Goal: Task Accomplishment & Management: Use online tool/utility

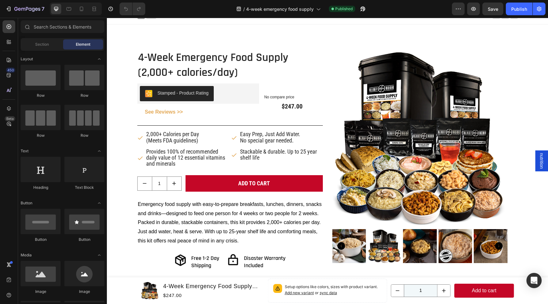
scroll to position [5, 0]
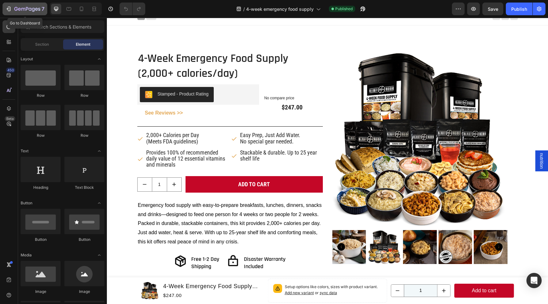
click at [10, 9] on icon "button" at bounding box center [9, 9] width 3 height 4
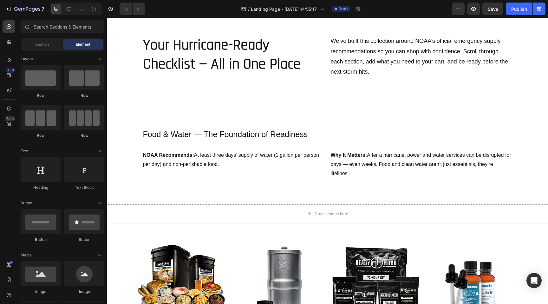
scroll to position [143, 0]
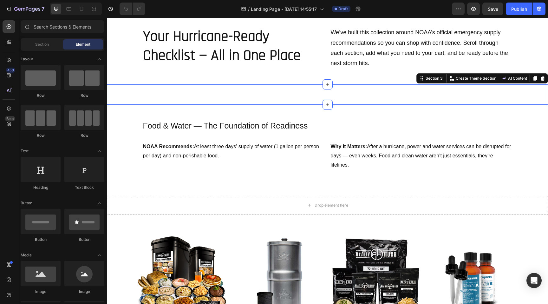
click at [284, 93] on div "Your Hurricane-Ready Checklist — All in One Place Heading We’ve built this coll…" at bounding box center [327, 94] width 441 height 20
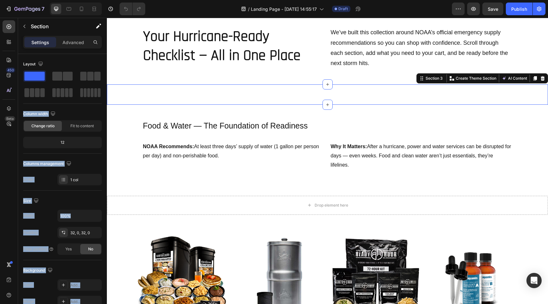
drag, startPoint x: 167, startPoint y: 94, endPoint x: 179, endPoint y: 99, distance: 12.5
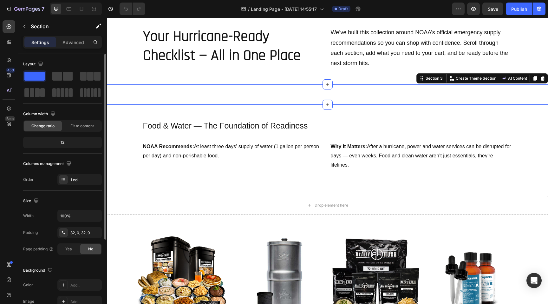
click at [74, 260] on div "Layout Column width Change ratio Fit to content 12 Columns management Order 1 c…" at bounding box center [62, 294] width 79 height 69
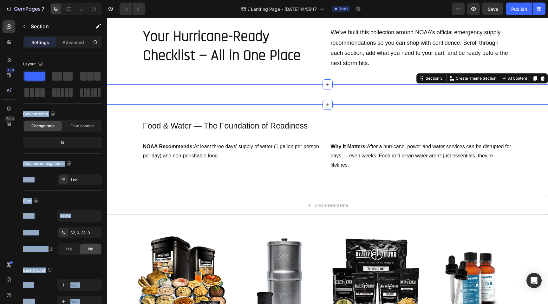
drag, startPoint x: 169, startPoint y: 94, endPoint x: 226, endPoint y: 88, distance: 57.0
click at [20, 25] on button "button" at bounding box center [24, 26] width 10 height 10
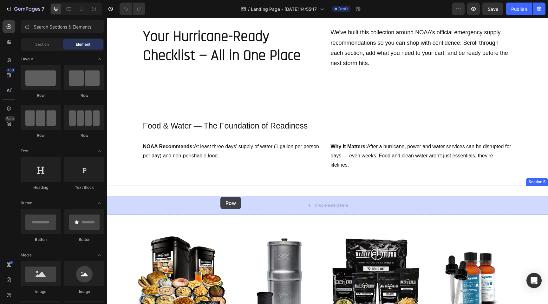
drag, startPoint x: 176, startPoint y: 97, endPoint x: 220, endPoint y: 197, distance: 108.9
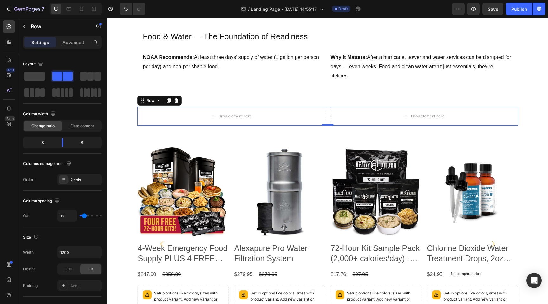
scroll to position [254, 0]
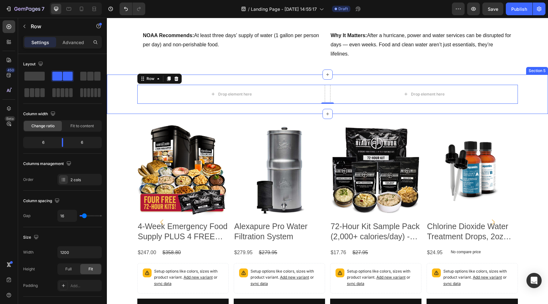
click at [251, 78] on div "Drop element here Drop element here Row 0 Section 5" at bounding box center [327, 94] width 441 height 39
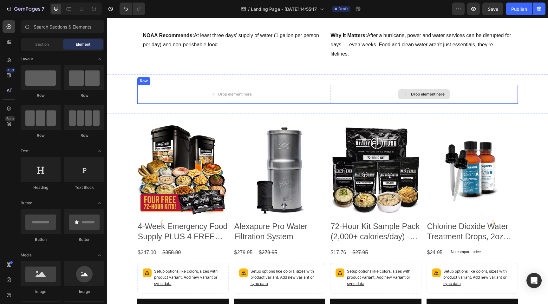
click at [418, 97] on div "Drop element here" at bounding box center [423, 94] width 51 height 10
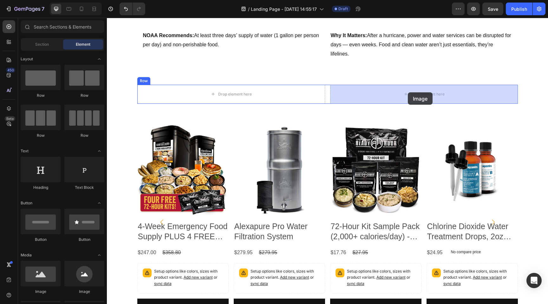
drag, startPoint x: 144, startPoint y: 298, endPoint x: 408, endPoint y: 92, distance: 334.9
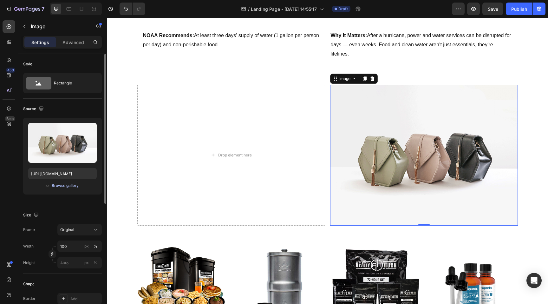
click at [62, 186] on div "Browse gallery" at bounding box center [65, 186] width 27 height 6
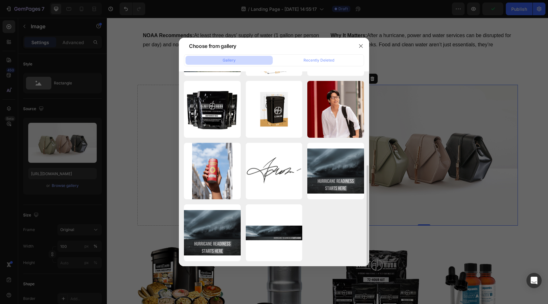
scroll to position [182, 0]
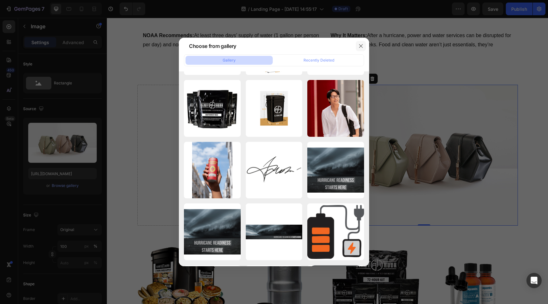
click at [360, 45] on icon "button" at bounding box center [360, 45] width 3 height 3
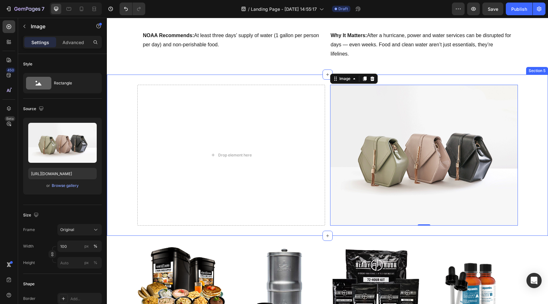
click at [117, 139] on div "Drop element here Image 0 Row" at bounding box center [327, 155] width 441 height 141
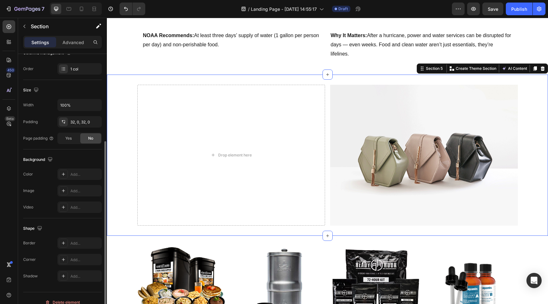
scroll to position [119, 0]
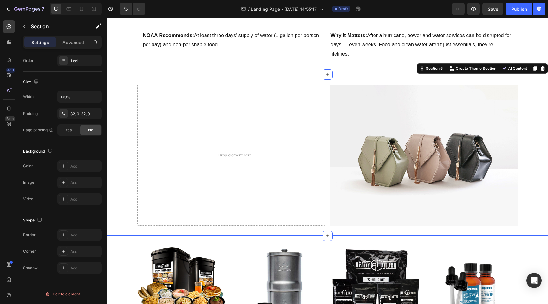
click at [121, 117] on div "Drop element here Image Row" at bounding box center [327, 155] width 441 height 141
click at [543, 70] on icon at bounding box center [543, 68] width 4 height 4
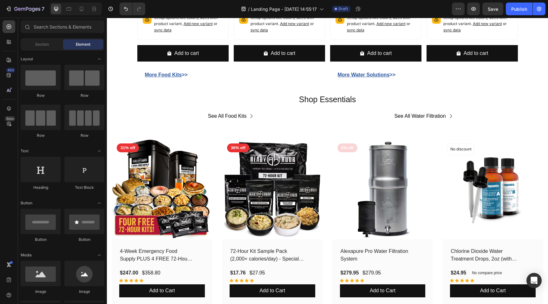
scroll to position [585, 0]
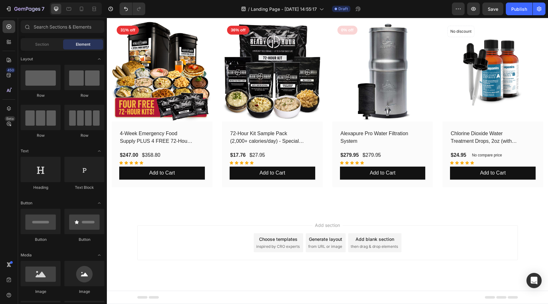
click at [219, 237] on div "Add section Choose templates inspired by CRO experts Generate layout from URL o…" at bounding box center [327, 242] width 381 height 35
click at [289, 214] on div "Add section Choose templates inspired by CRO experts Generate layout from URL o…" at bounding box center [327, 252] width 441 height 78
click at [371, 239] on div "Add blank section" at bounding box center [375, 239] width 39 height 7
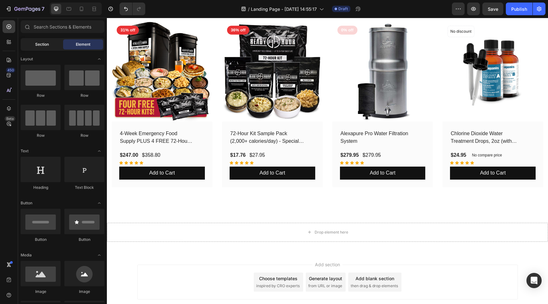
click at [40, 43] on span "Section" at bounding box center [42, 45] width 14 height 6
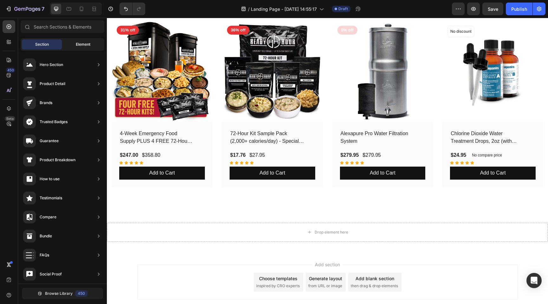
click at [83, 46] on span "Element" at bounding box center [83, 45] width 15 height 6
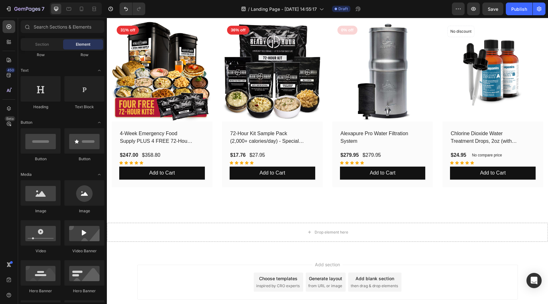
scroll to position [0, 0]
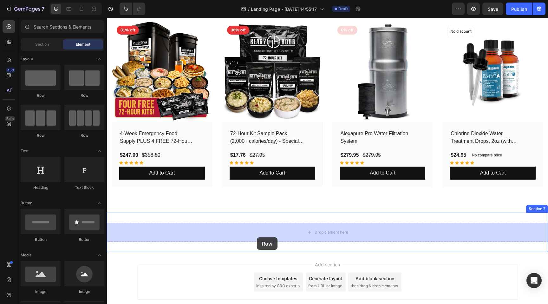
drag, startPoint x: 146, startPoint y: 96, endPoint x: 257, endPoint y: 237, distance: 179.8
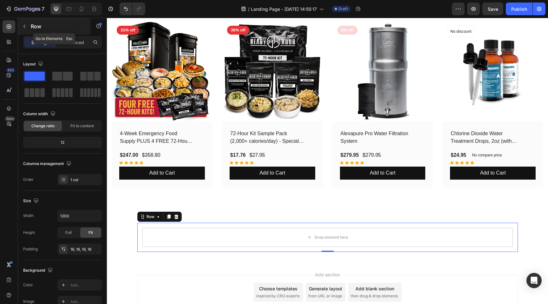
click at [24, 23] on button "button" at bounding box center [24, 26] width 10 height 10
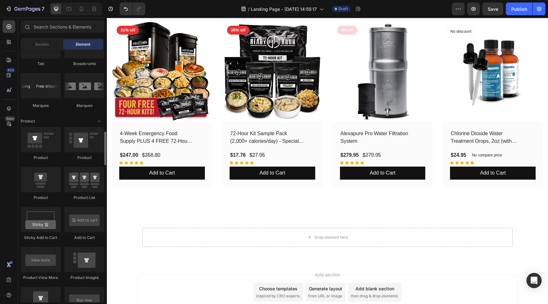
scroll to position [748, 0]
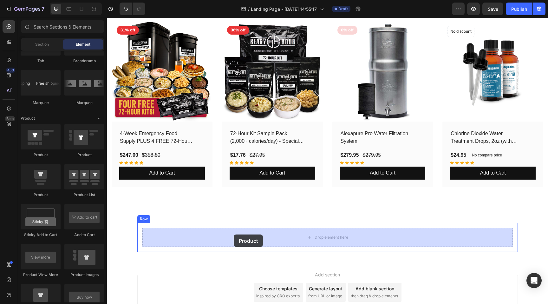
drag, startPoint x: 148, startPoint y: 155, endPoint x: 233, endPoint y: 234, distance: 116.5
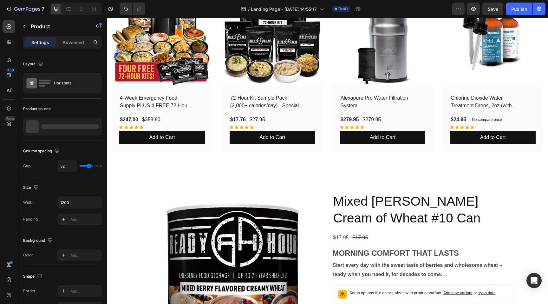
scroll to position [753, 0]
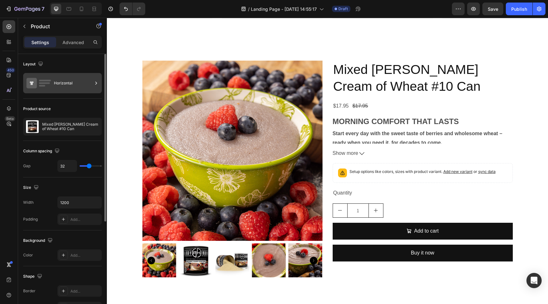
click at [83, 81] on div "Horizontal" at bounding box center [73, 83] width 39 height 15
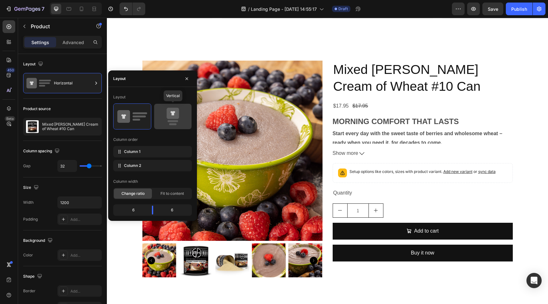
click at [173, 119] on icon at bounding box center [173, 117] width 30 height 18
type input "16"
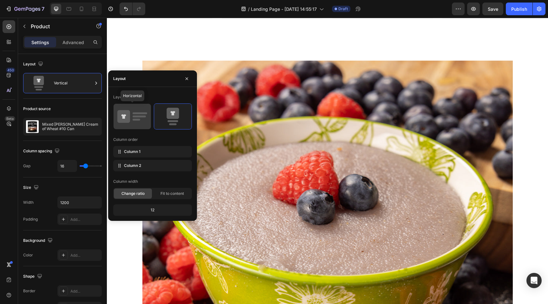
click at [142, 121] on icon at bounding box center [132, 117] width 30 height 18
type input "32"
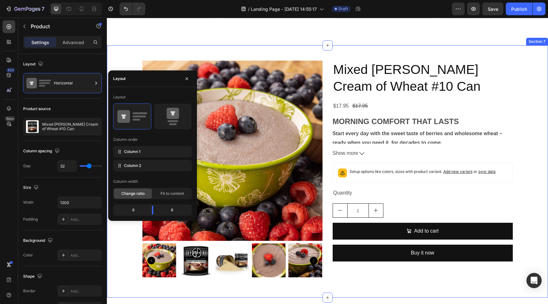
click at [125, 46] on div "Product Images Mixed Berry Cream of Wheat #10 Can Product Title $17.95 Product …" at bounding box center [327, 171] width 441 height 252
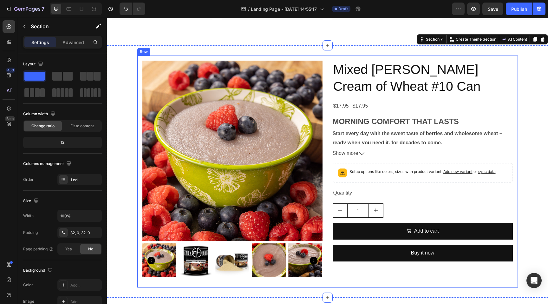
click at [141, 94] on div "Product Images Mixed Berry Cream of Wheat #10 Can Product Title $17.95 Product …" at bounding box center [327, 172] width 381 height 232
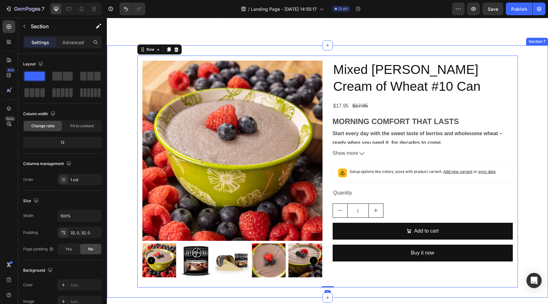
click at [123, 86] on div "Product Images Mixed Berry Cream of Wheat #10 Can Product Title $17.95 Product …" at bounding box center [327, 172] width 441 height 232
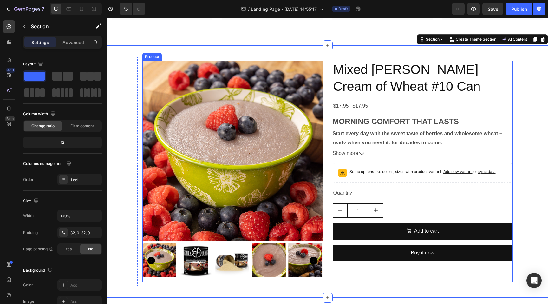
click at [328, 69] on div "Product Images Mixed Berry Cream of Wheat #10 Can Product Title $17.95 Product …" at bounding box center [327, 172] width 370 height 222
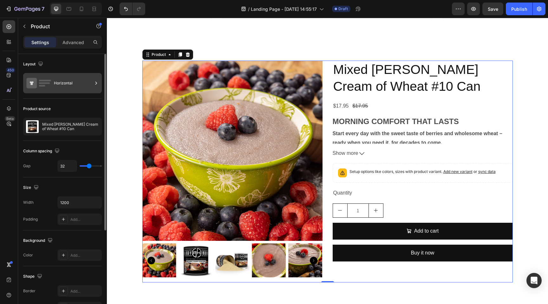
click at [82, 84] on div "Horizontal" at bounding box center [73, 83] width 39 height 15
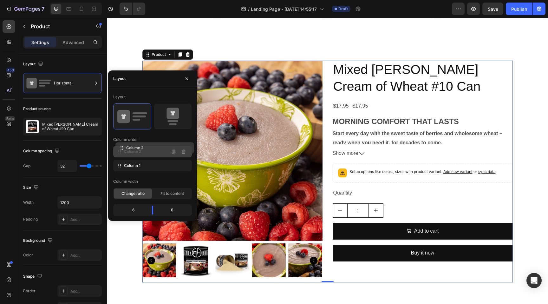
drag, startPoint x: 117, startPoint y: 168, endPoint x: 120, endPoint y: 150, distance: 17.9
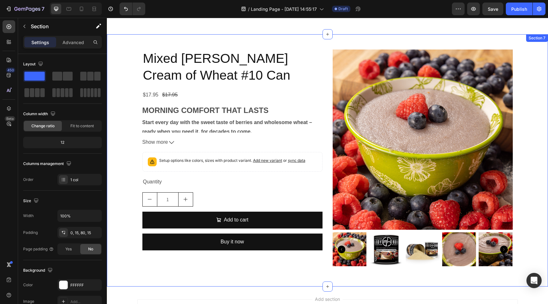
scroll to position [763, 0]
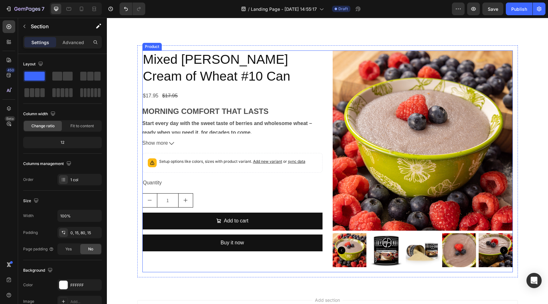
click at [325, 75] on div "Product Images Mixed Berry Cream of Wheat #10 Can Product Title $17.95 Product …" at bounding box center [327, 161] width 370 height 222
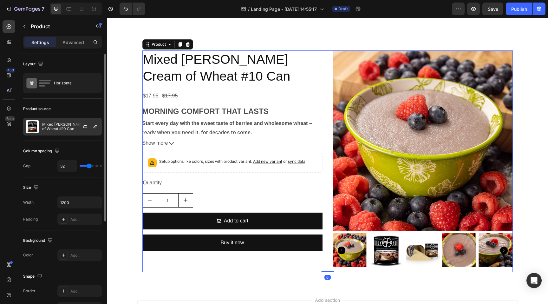
click at [86, 131] on div at bounding box center [88, 126] width 28 height 17
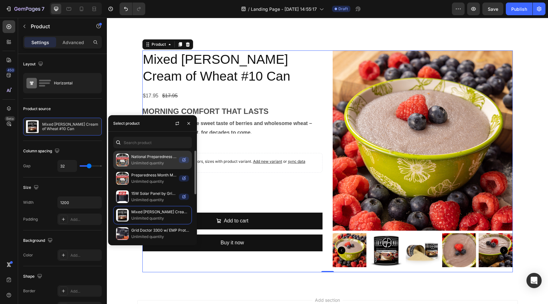
click at [147, 161] on p "Unlimited quantity" at bounding box center [153, 163] width 45 height 6
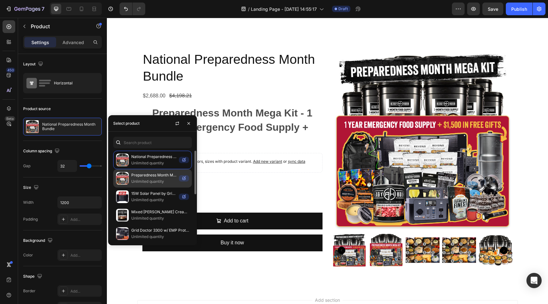
click at [147, 178] on p "Preparedness Month Mega Kit - 1 Year Emergency Food Supply + $1,500 in FREE Gif…" at bounding box center [153, 175] width 45 height 6
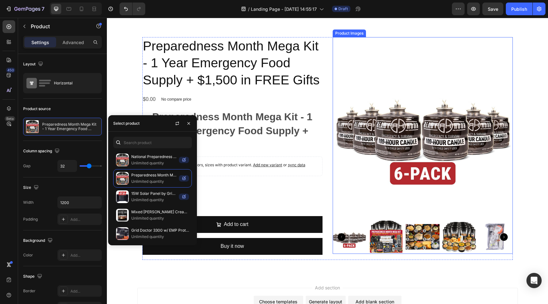
scroll to position [787, 0]
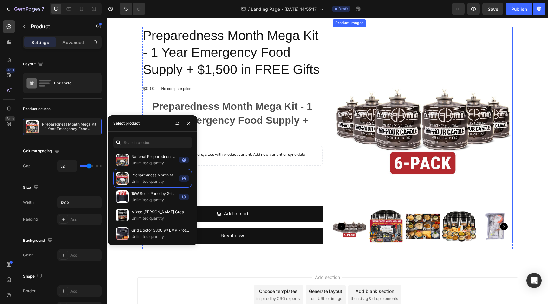
click at [380, 217] on img at bounding box center [386, 226] width 34 height 34
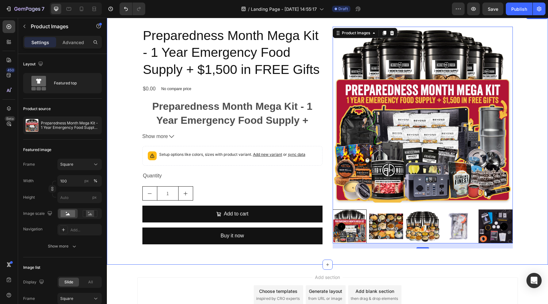
click at [120, 121] on div "Product Images 16 Preparedness Month Mega Kit - 1 Year Emergency Food Supply + …" at bounding box center [327, 138] width 441 height 233
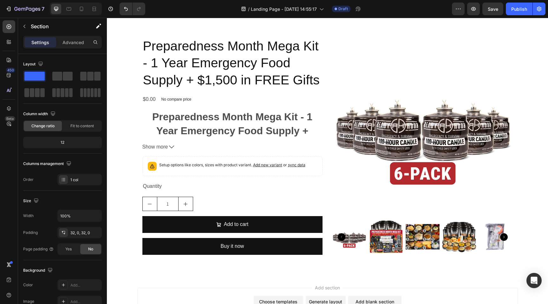
scroll to position [755, 0]
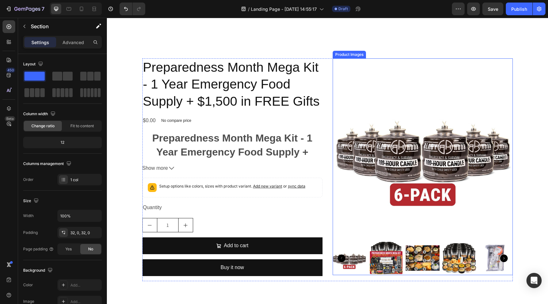
click at [390, 253] on img at bounding box center [386, 258] width 34 height 34
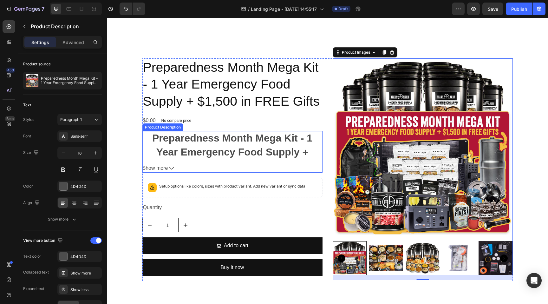
click at [170, 167] on icon at bounding box center [171, 168] width 5 height 3
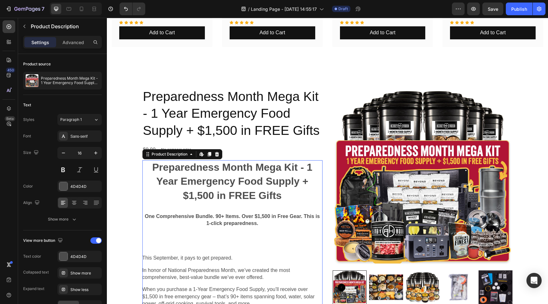
scroll to position [703, 0]
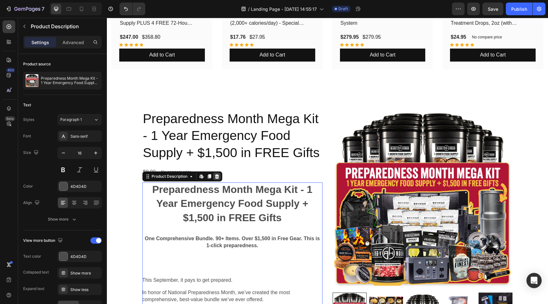
click at [217, 175] on icon at bounding box center [217, 176] width 4 height 4
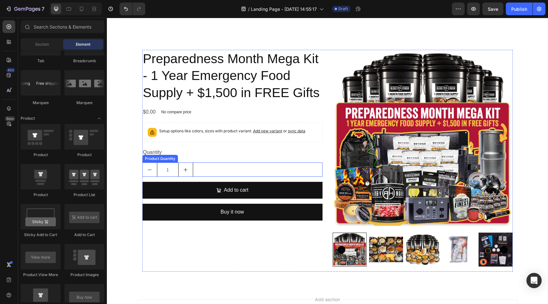
scroll to position [771, 0]
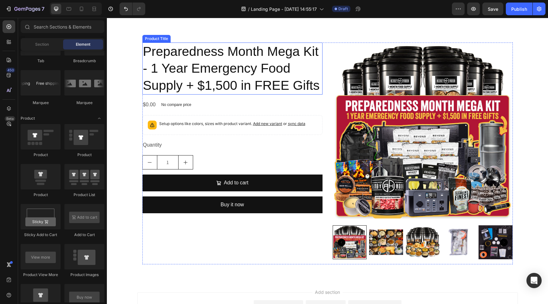
click at [273, 79] on h2 "Preparedness Month Mega Kit - 1 Year Emergency Food Supply + $1,500 in FREE Gif…" at bounding box center [232, 69] width 180 height 52
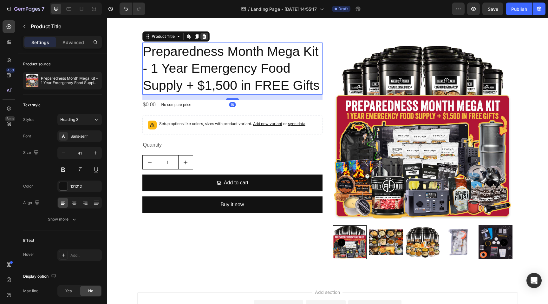
click at [205, 35] on icon at bounding box center [204, 36] width 4 height 4
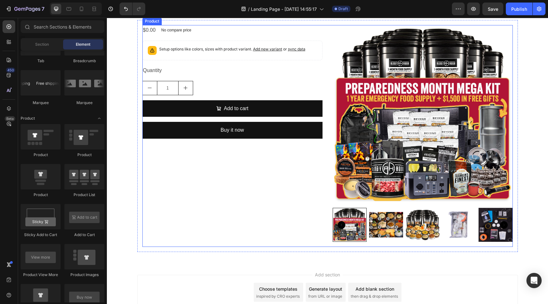
scroll to position [790, 0]
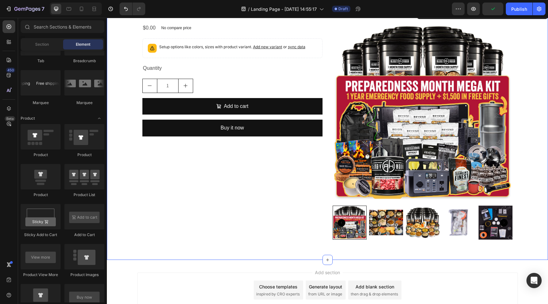
click at [120, 155] on div "Product Images $0.00 Product Price Product Price No compare price Product Price…" at bounding box center [327, 134] width 441 height 232
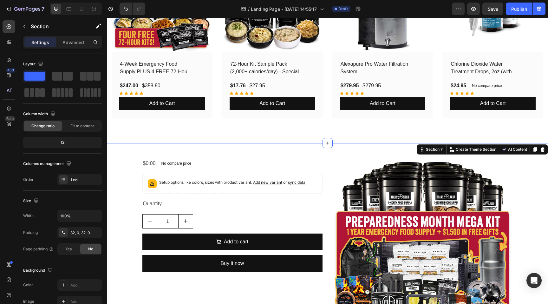
scroll to position [734, 0]
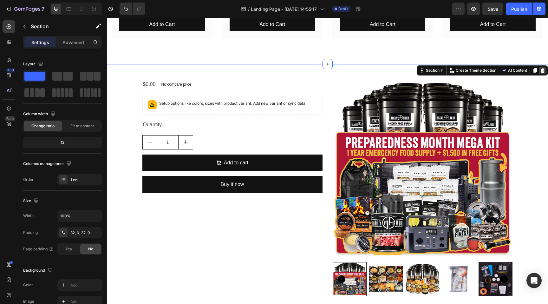
click at [544, 68] on icon at bounding box center [542, 70] width 5 height 5
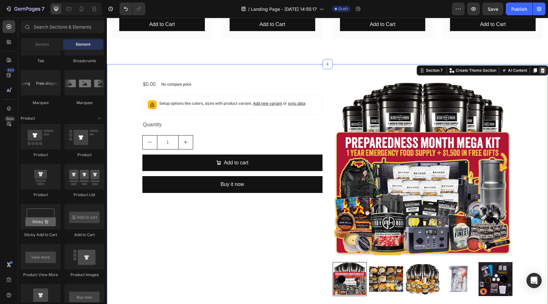
scroll to position [585, 0]
